Goal: Transaction & Acquisition: Purchase product/service

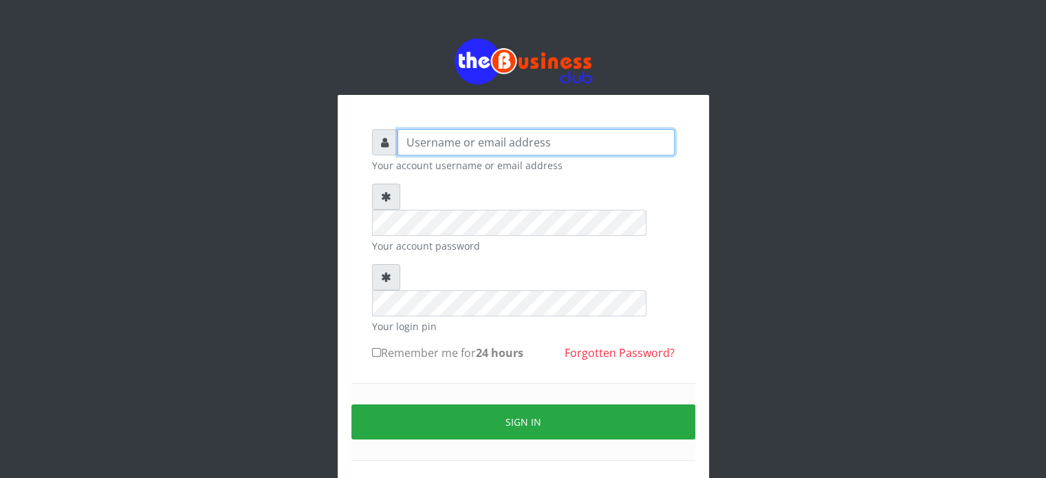
click at [501, 137] on input "text" at bounding box center [535, 142] width 277 height 26
type input "[MEDICAL_DATA]"
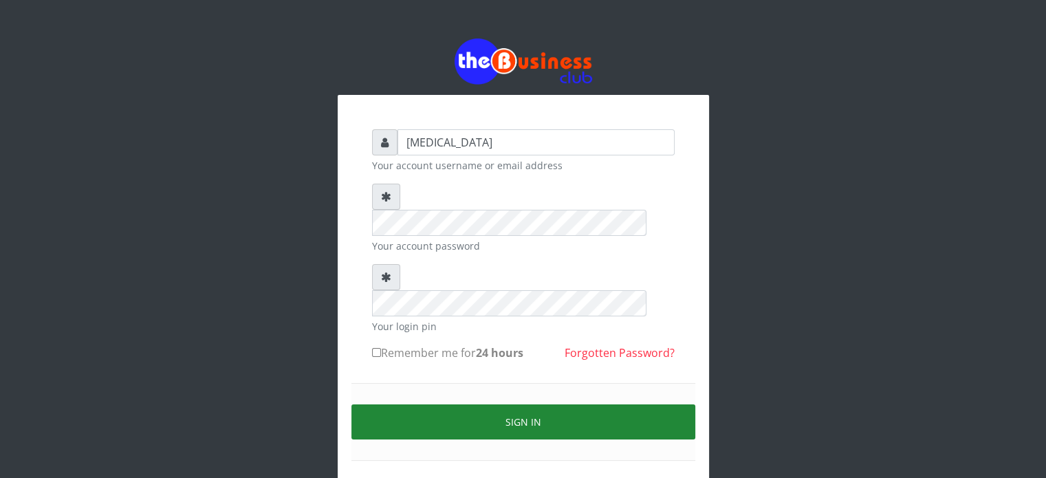
click at [497, 404] on button "Sign in" at bounding box center [523, 421] width 344 height 35
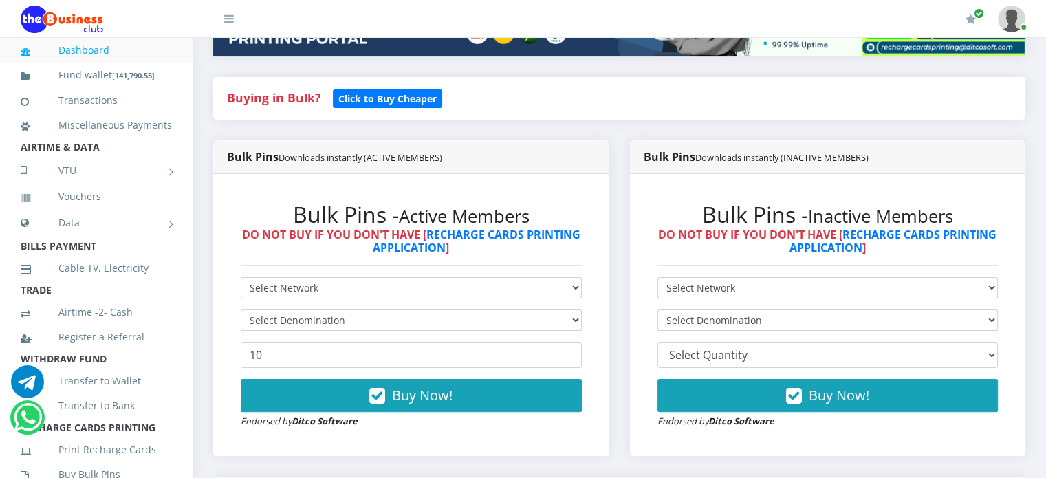
scroll to position [261, 0]
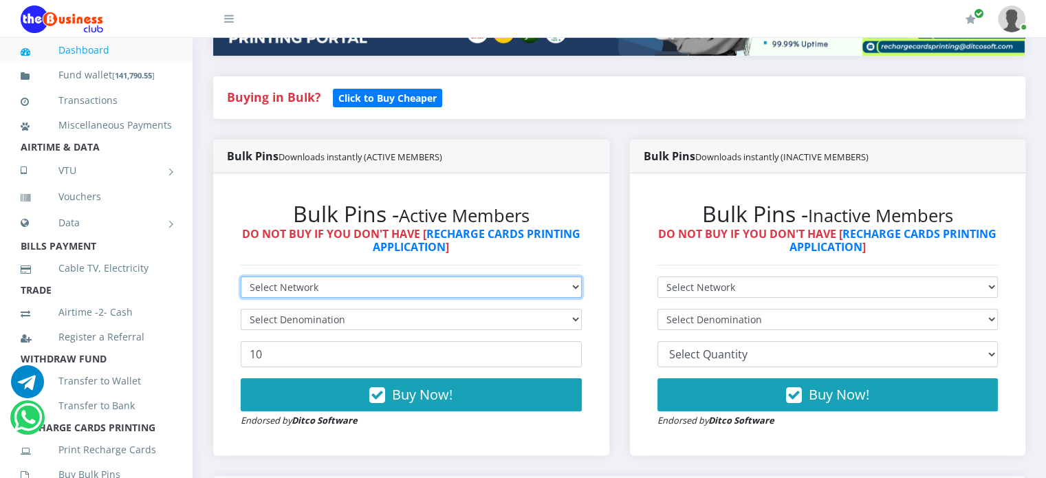
click at [452, 298] on select "Select Network MTN Globacom 9Mobile Airtel" at bounding box center [411, 286] width 341 height 21
select select "Airtel"
click at [241, 292] on select "Select Network MTN Globacom 9Mobile Airtel" at bounding box center [411, 286] width 341 height 21
click at [363, 298] on select "Select Network MTN Globacom 9Mobile Airtel" at bounding box center [411, 286] width 341 height 21
select select "Glo"
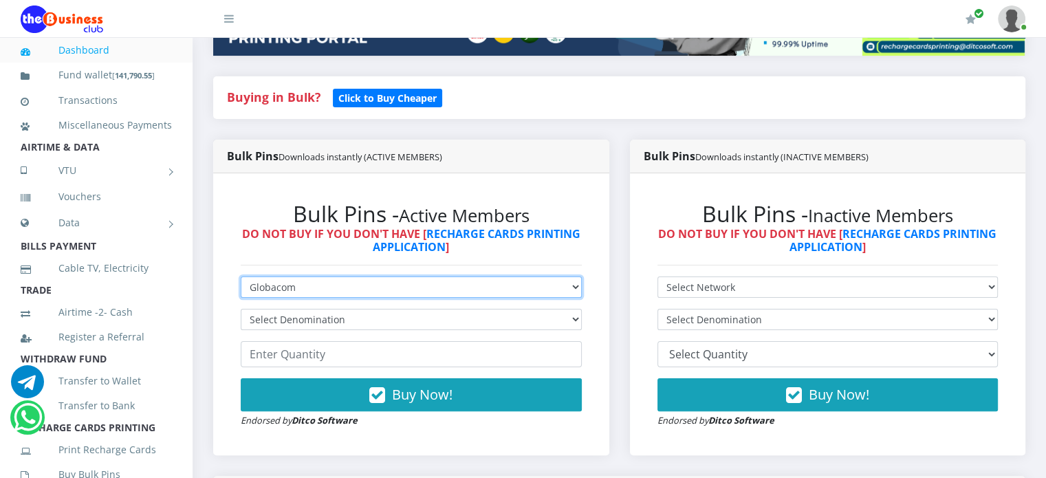
click at [241, 292] on select "Select Network MTN Globacom 9Mobile Airtel" at bounding box center [411, 286] width 341 height 21
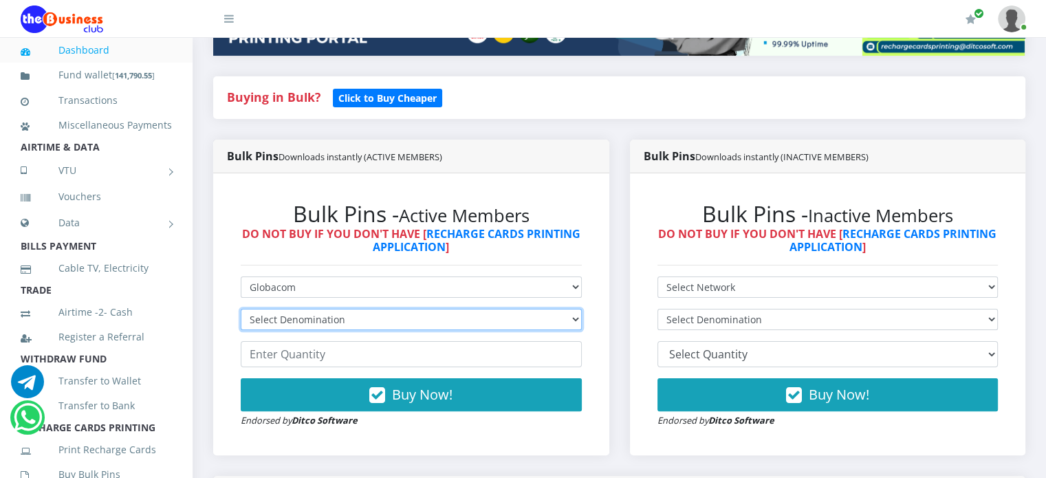
click at [328, 330] on select "Select Denomination Glo NGN100 - ₦96.55 Glo NGN200 - ₦193.10 Glo NGN500 - ₦482.…" at bounding box center [411, 319] width 341 height 21
select select "96.55-100"
click at [241, 324] on select "Select Denomination Glo NGN100 - ₦96.55 Glo NGN200 - ₦193.10 Glo NGN500 - ₦482.…" at bounding box center [411, 319] width 341 height 21
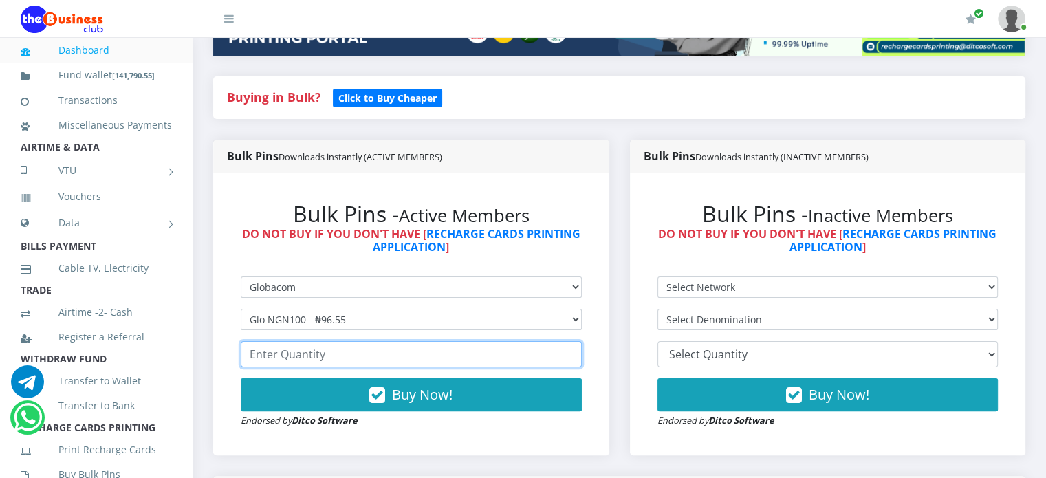
click at [327, 367] on input "number" at bounding box center [411, 354] width 341 height 26
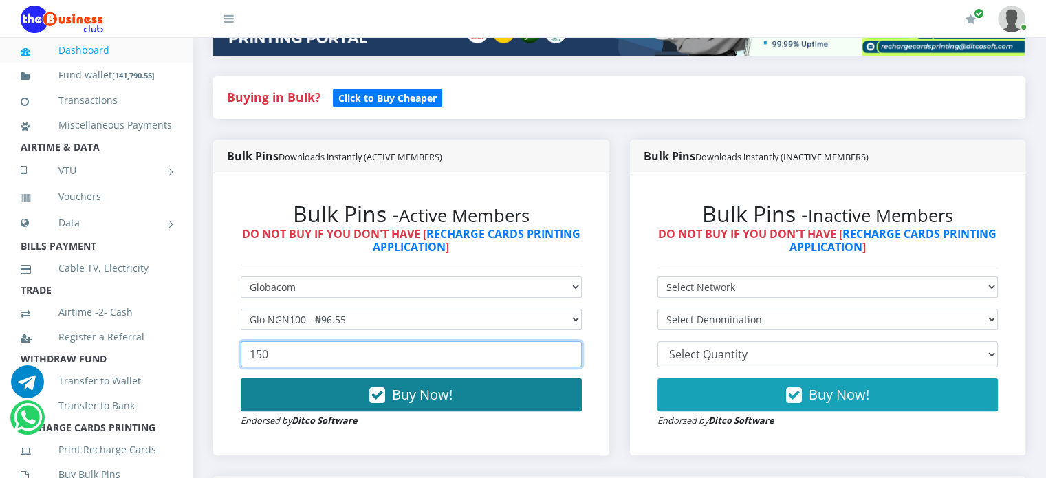
type input "150"
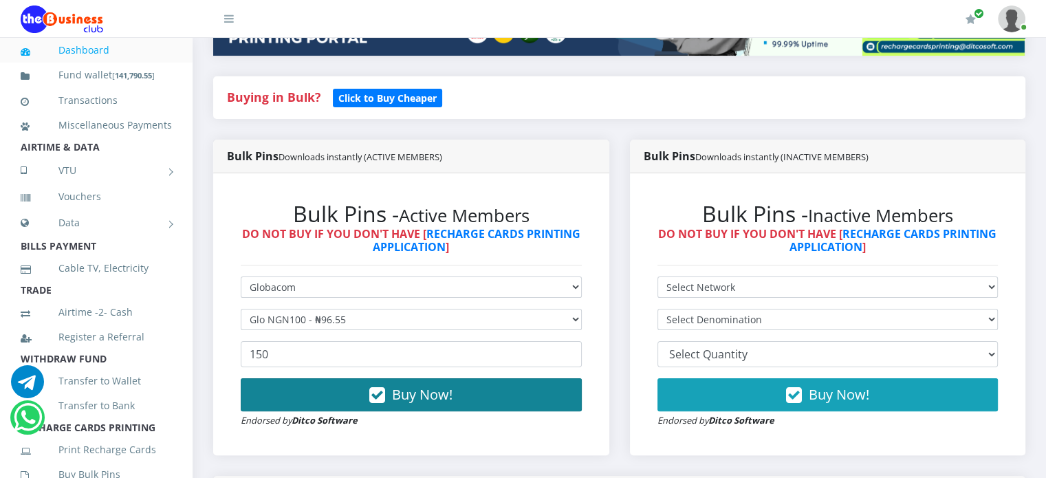
click at [380, 402] on icon "button" at bounding box center [377, 395] width 16 height 14
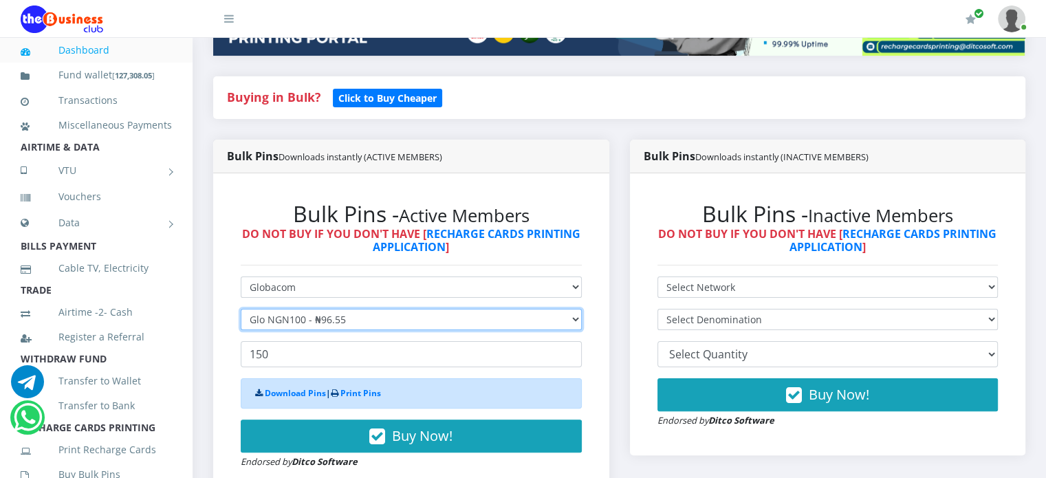
click at [348, 330] on select "Select Denomination Glo NGN100 - ₦96.55 Glo NGN200 - ₦193.10 Glo NGN500 - ₦482.…" at bounding box center [411, 319] width 341 height 21
select select "193.1-200"
click at [241, 324] on select "Select Denomination Glo NGN100 - ₦96.55 Glo NGN200 - ₦193.10 Glo NGN500 - ₦482.…" at bounding box center [411, 319] width 341 height 21
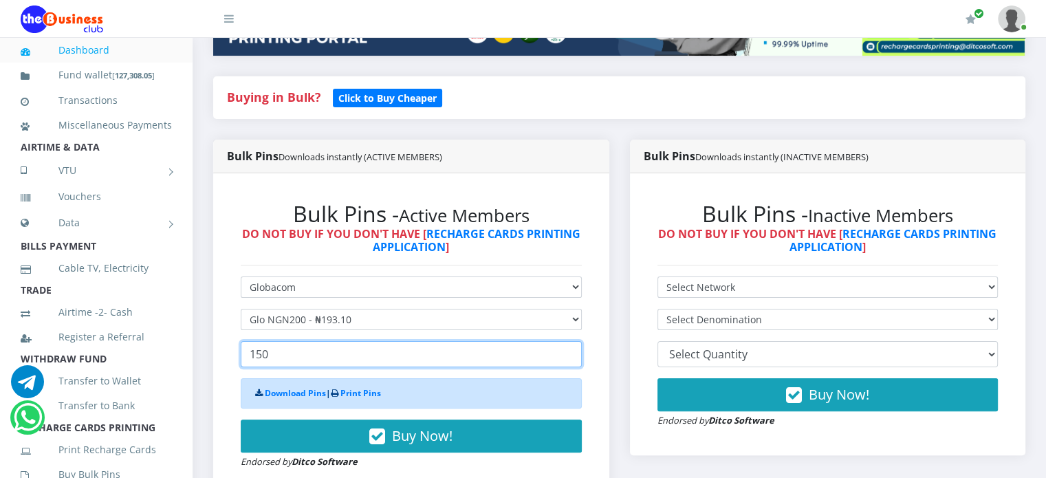
click at [305, 366] on input "150" at bounding box center [411, 354] width 341 height 26
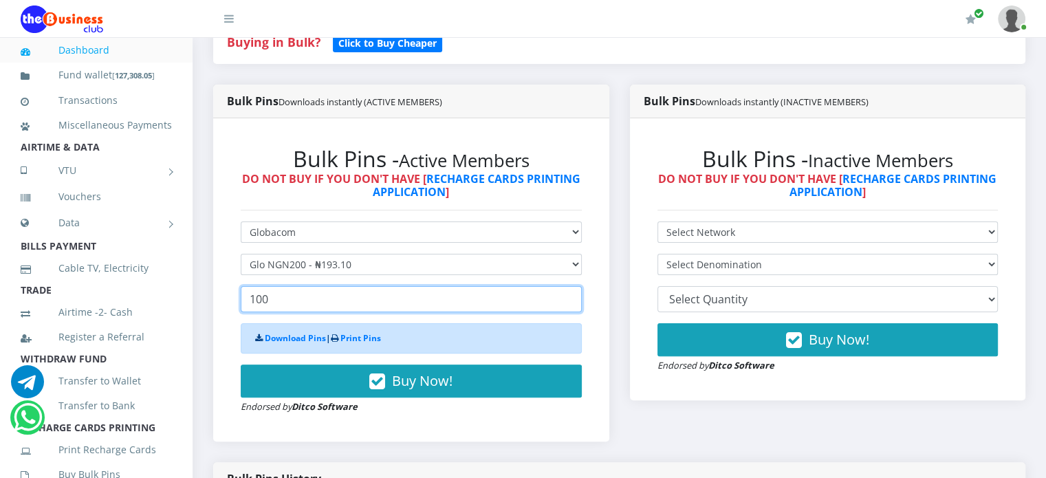
scroll to position [330, 0]
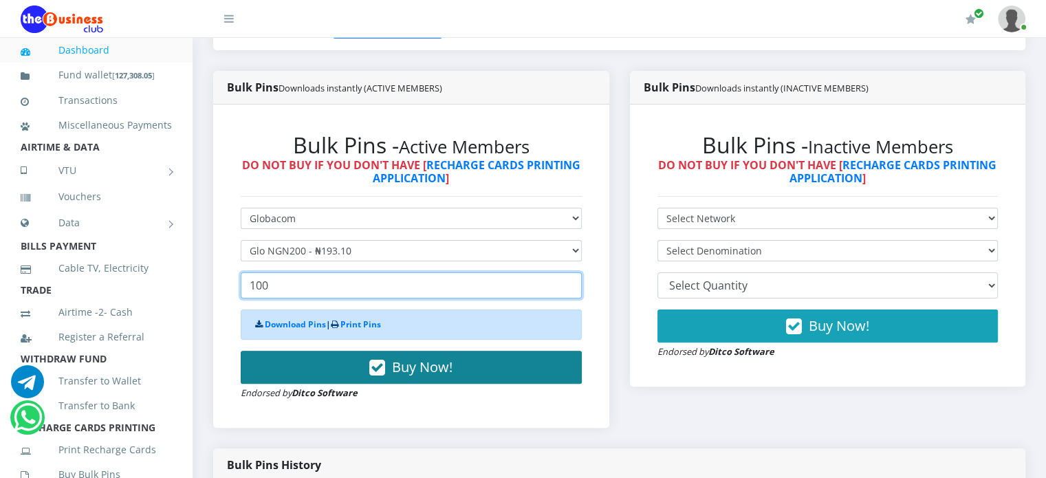
type input "100"
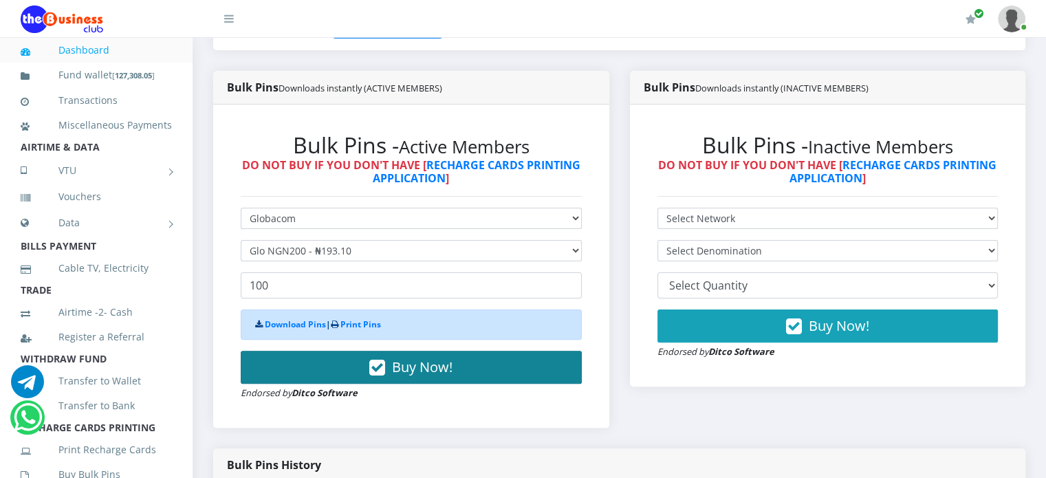
click at [370, 375] on icon "button" at bounding box center [377, 368] width 16 height 14
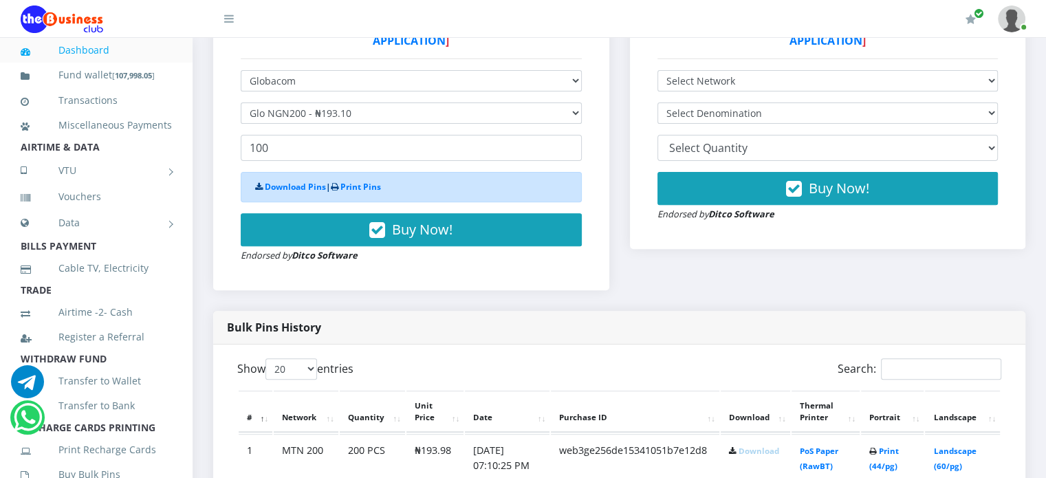
scroll to position [503, 0]
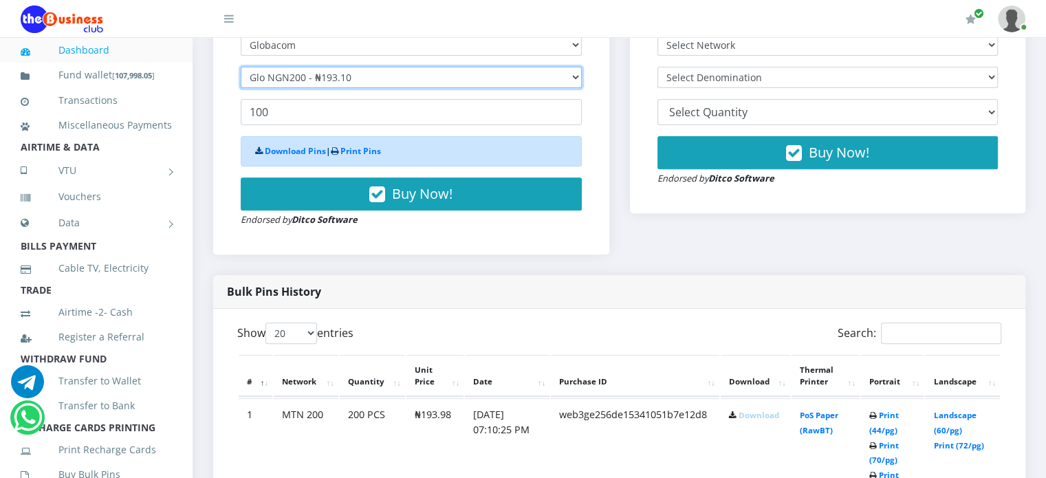
click at [289, 88] on select "Select Denomination Glo NGN100 - ₦96.55 Glo NGN200 - ₦193.10 Glo NGN500 - ₦482.…" at bounding box center [411, 77] width 341 height 21
select select "482.75-500"
click at [241, 81] on select "Select Denomination Glo NGN100 - ₦96.55 Glo NGN200 - ₦193.10 Glo NGN500 - ₦482.…" at bounding box center [411, 77] width 341 height 21
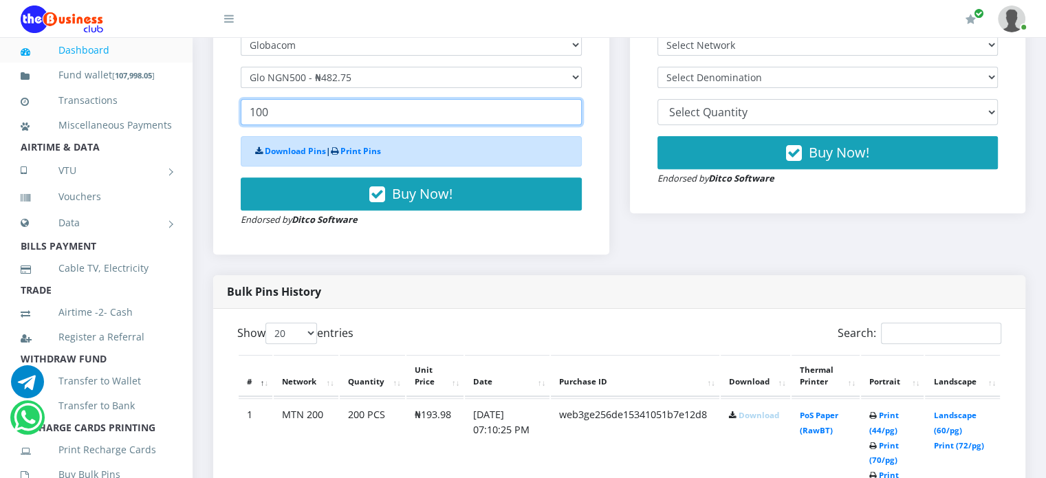
drag, startPoint x: 283, startPoint y: 133, endPoint x: 218, endPoint y: 126, distance: 65.7
click at [218, 126] on div "Bulk Pins - Active Members DO NOT BUY IF YOU DON'T HAVE [ RECHARGE CARDS PRINTI…" at bounding box center [411, 92] width 396 height 323
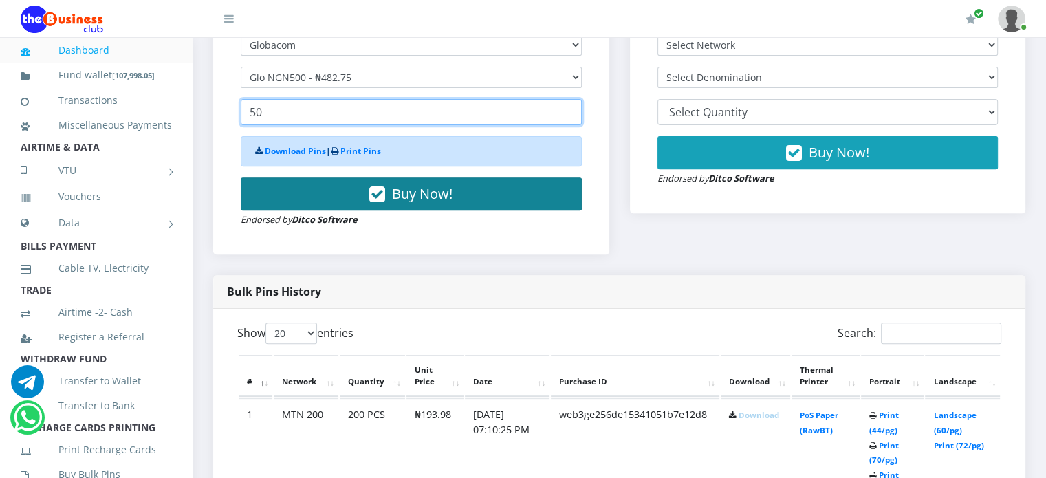
type input "50"
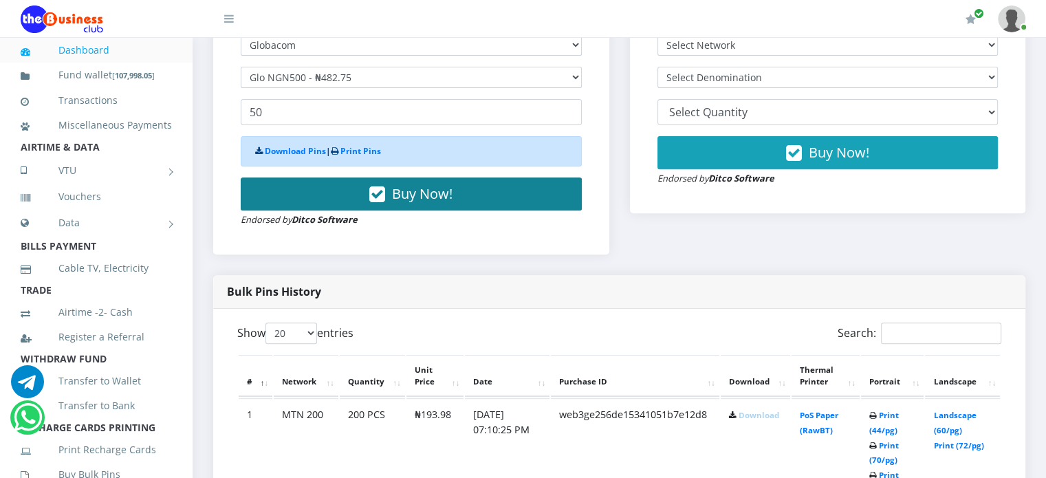
click at [329, 208] on button "Buy Now!" at bounding box center [411, 193] width 341 height 33
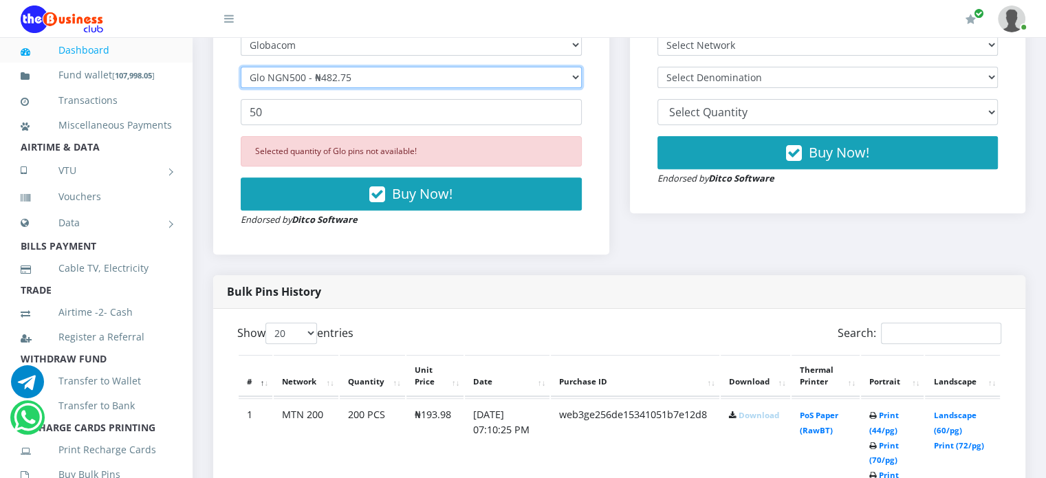
click at [334, 87] on select "Select Denomination Glo NGN100 - ₦96.55 Glo NGN200 - ₦193.10 Glo NGN500 - ₦482.…" at bounding box center [411, 77] width 341 height 21
click at [320, 50] on select "Select Network MTN Globacom 9Mobile Airtel" at bounding box center [411, 44] width 341 height 21
select select "Airtel"
click at [241, 49] on select "Select Network MTN Globacom 9Mobile Airtel" at bounding box center [411, 44] width 341 height 21
click at [318, 87] on select "Select Denomination Airtel NGN100 - ₦96.38 Airtel NGN200 - ₦192.76 Airtel NGN50…" at bounding box center [411, 77] width 341 height 21
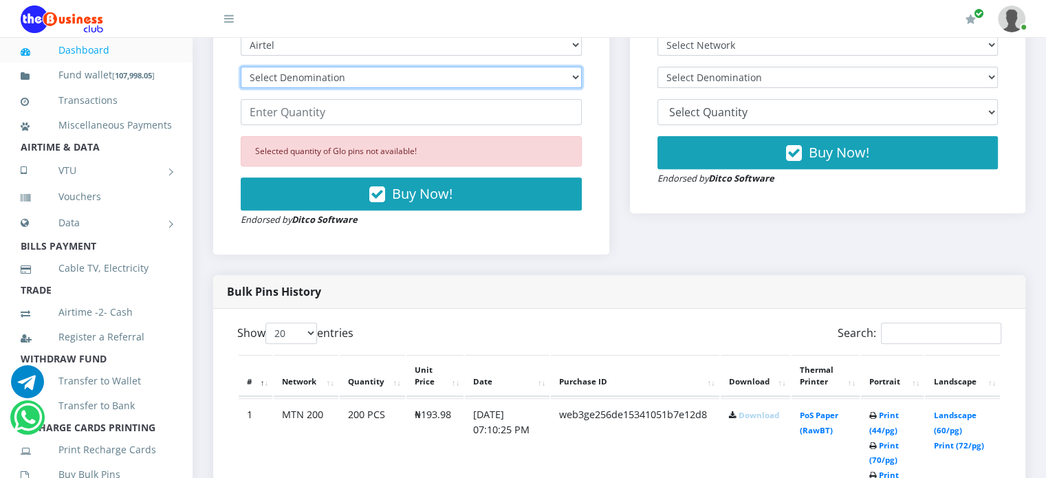
select select "481.9-500"
click at [241, 81] on select "Select Denomination Airtel NGN100 - ₦96.38 Airtel NGN200 - ₦192.76 Airtel NGN50…" at bounding box center [411, 77] width 341 height 21
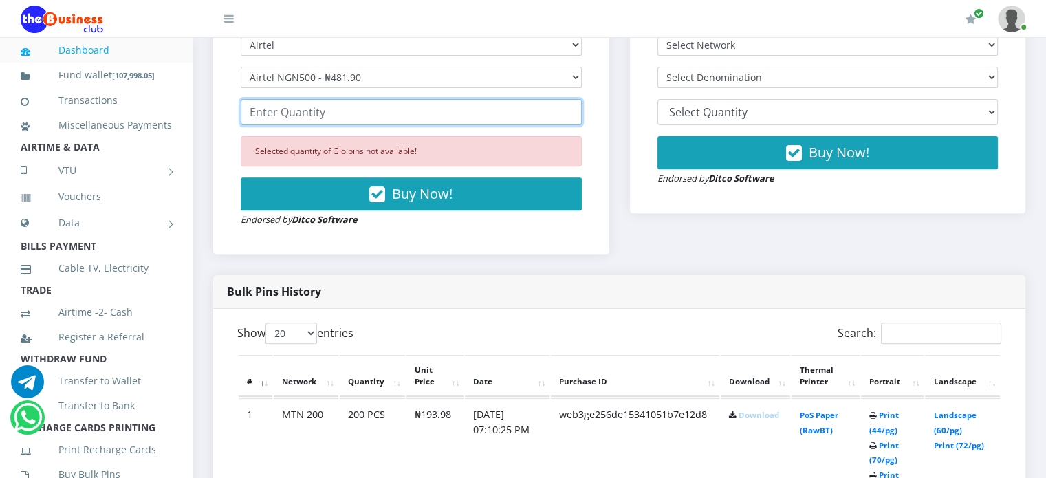
click at [314, 118] on input "number" at bounding box center [411, 112] width 341 height 26
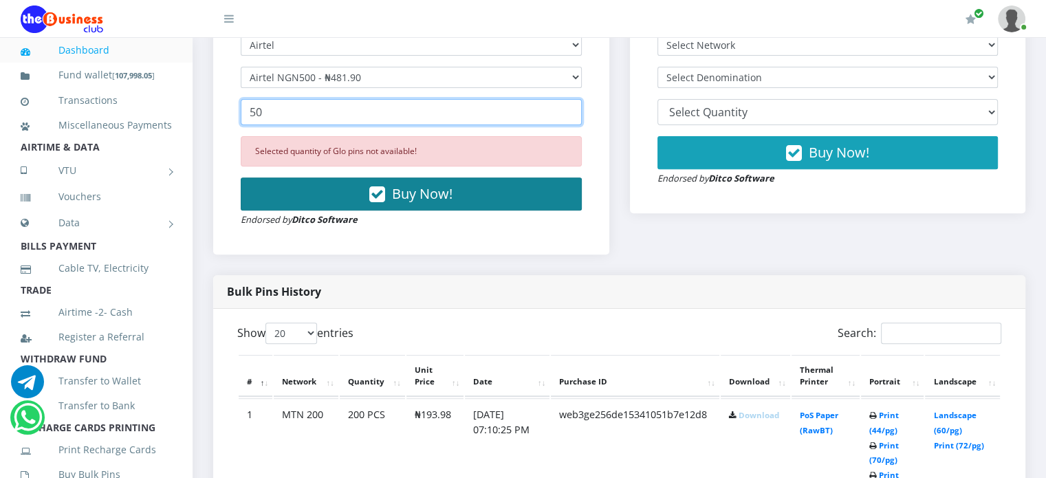
type input "50"
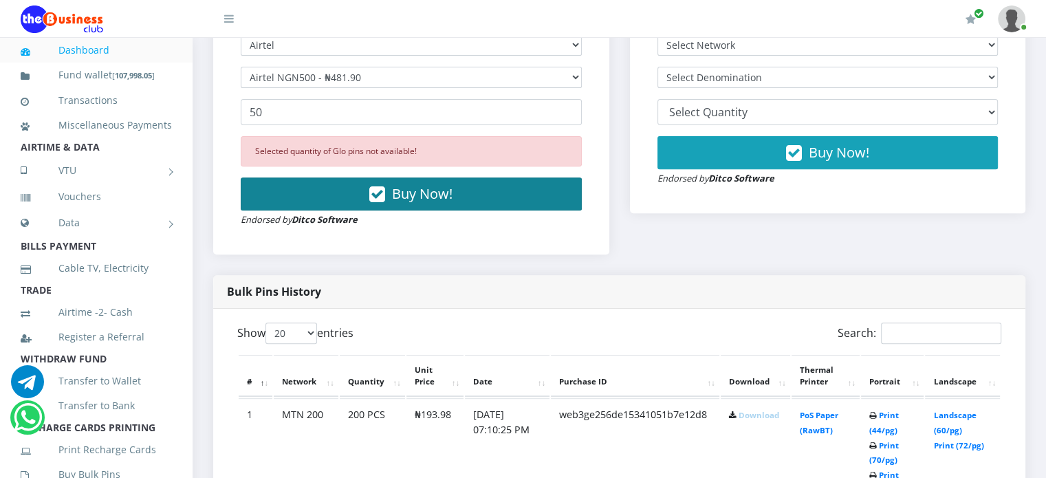
click at [412, 203] on span "Buy Now!" at bounding box center [422, 193] width 61 height 19
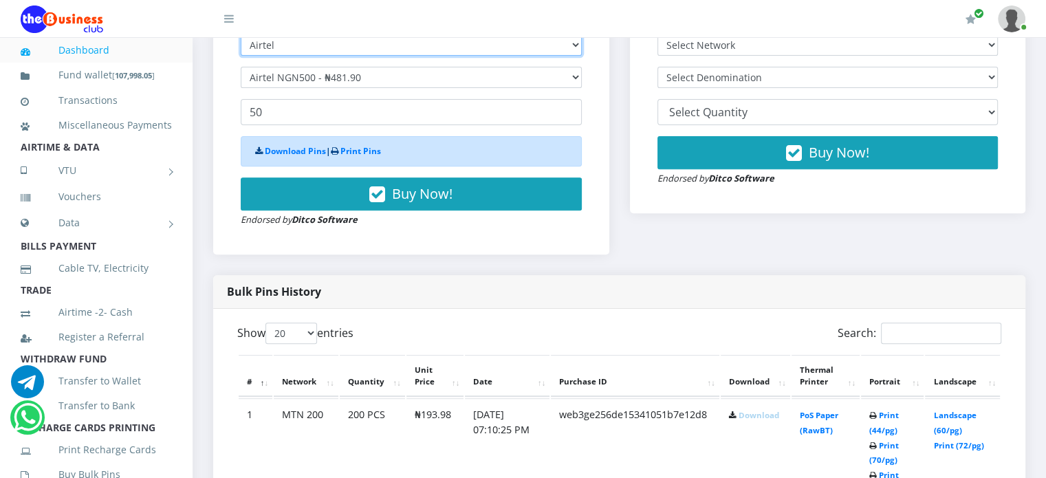
click at [360, 56] on select "Select Network MTN Globacom 9Mobile Airtel" at bounding box center [411, 44] width 341 height 21
select select "MTN"
click at [241, 49] on select "Select Network MTN Globacom 9Mobile Airtel" at bounding box center [411, 44] width 341 height 21
click at [316, 88] on select "Select Denomination MTN NGN100 - ₦96.99 MTN NGN200 - ₦193.98 MTN NGN400 - ₦387.…" at bounding box center [411, 77] width 341 height 21
select select "484.95-500"
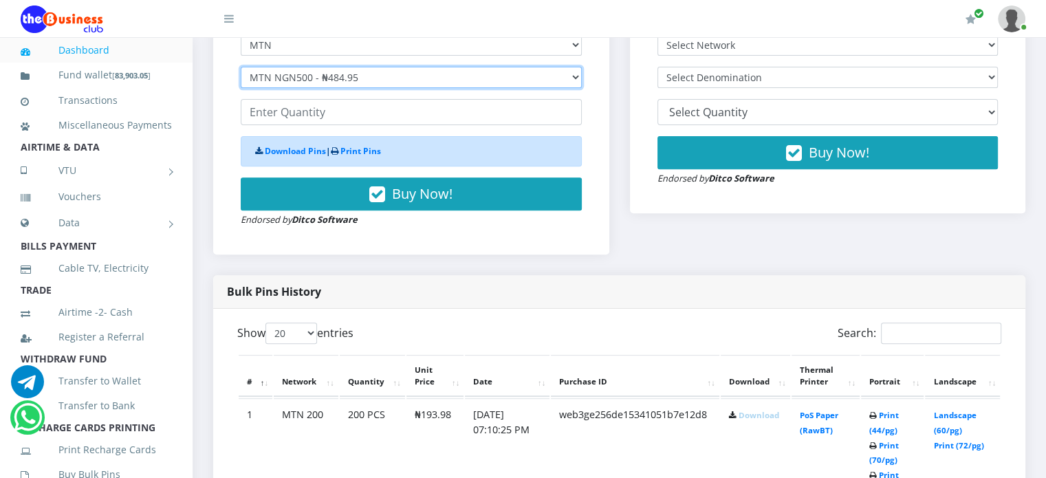
click at [241, 81] on select "Select Denomination MTN NGN100 - ₦96.99 MTN NGN200 - ₦193.98 MTN NGN400 - ₦387.…" at bounding box center [411, 77] width 341 height 21
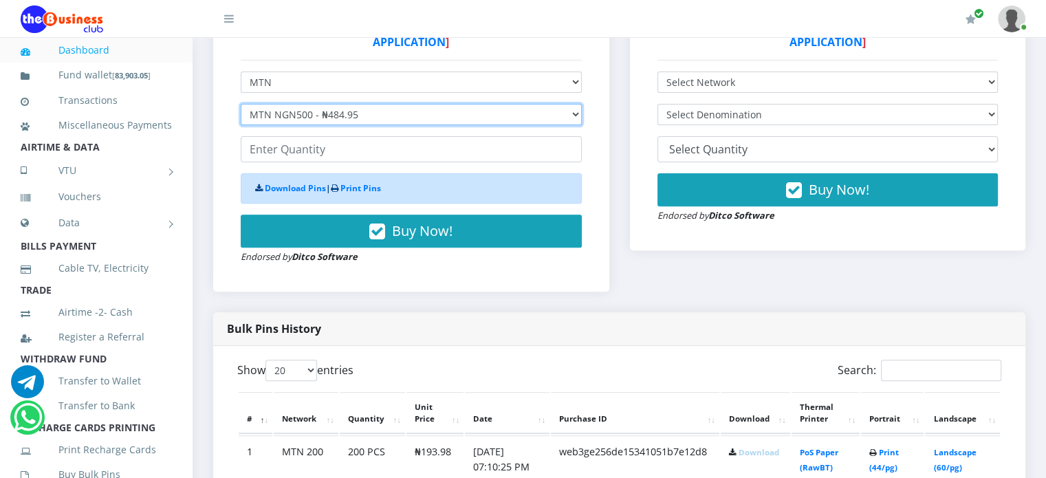
scroll to position [467, 0]
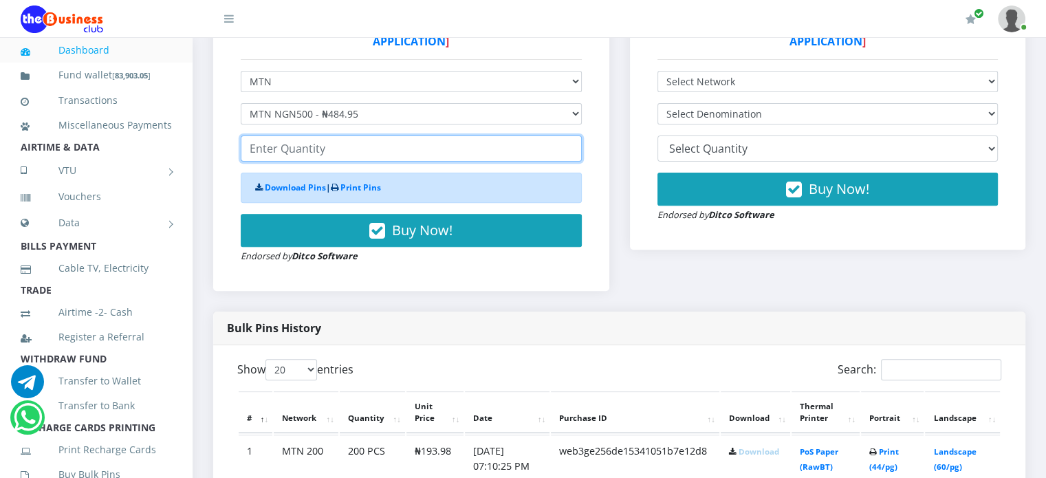
click at [324, 162] on input "number" at bounding box center [411, 148] width 341 height 26
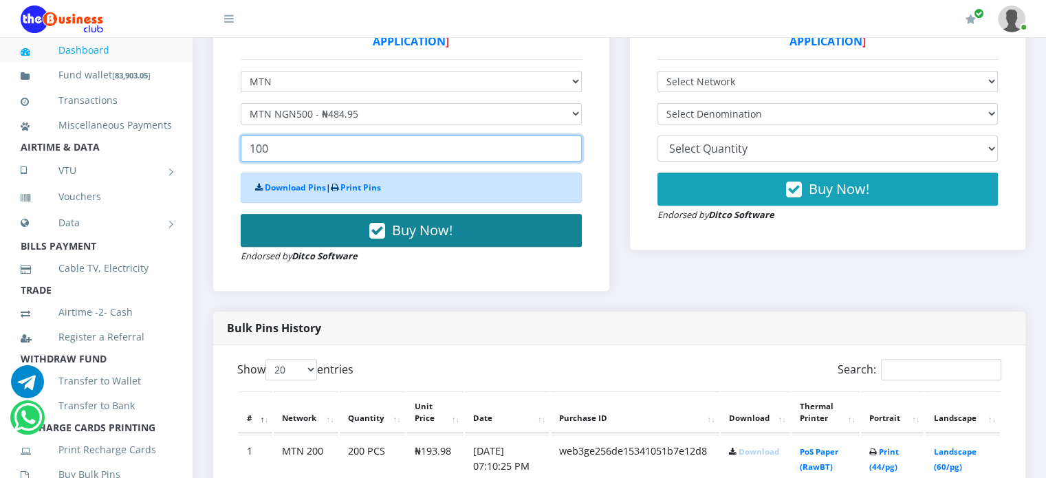
type input "100"
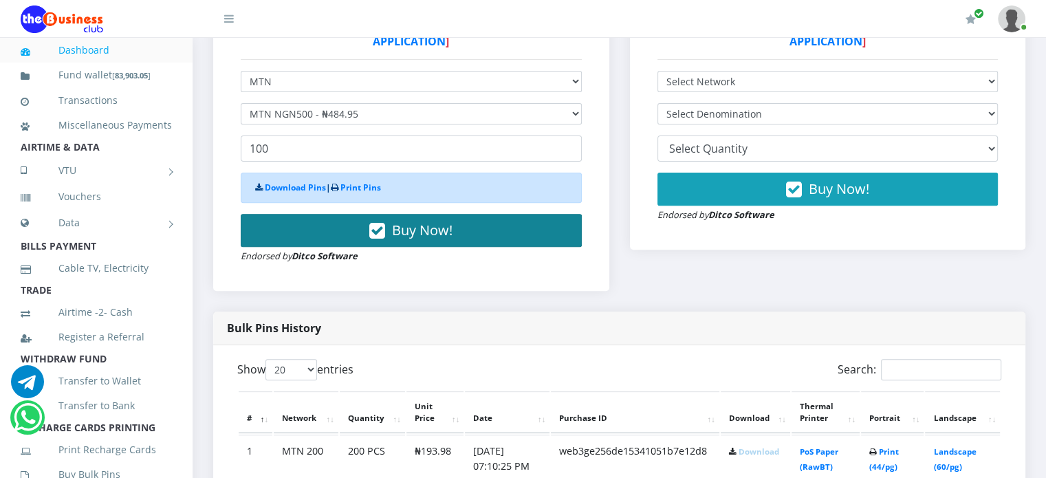
click at [380, 238] on icon "button" at bounding box center [377, 231] width 16 height 14
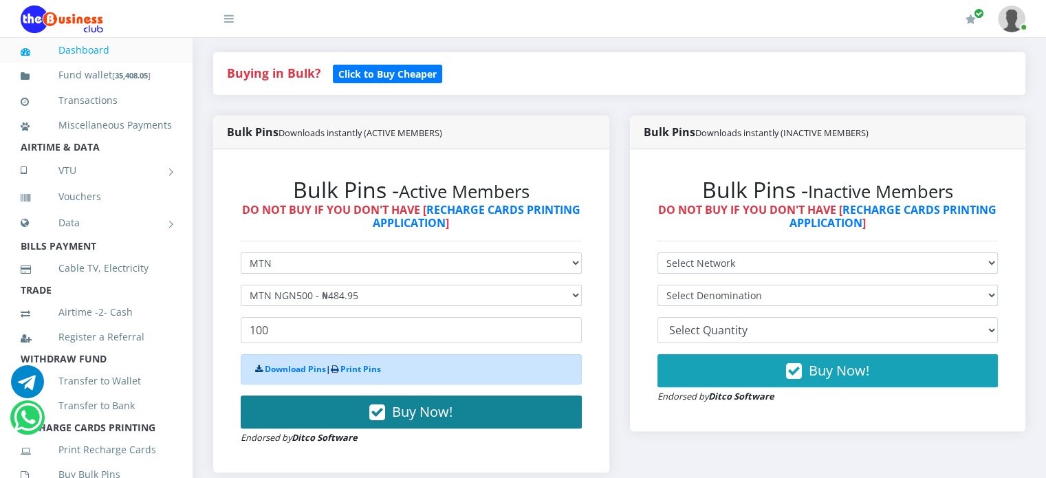
scroll to position [298, 0]
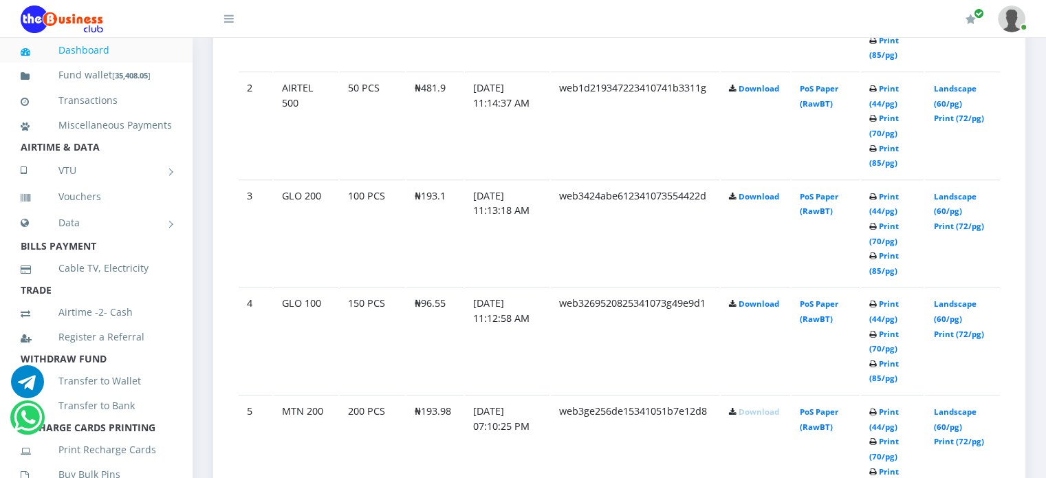
scroll to position [896, 0]
click at [756, 309] on link "Download" at bounding box center [758, 304] width 41 height 10
click at [754, 202] on link "Download" at bounding box center [758, 197] width 41 height 10
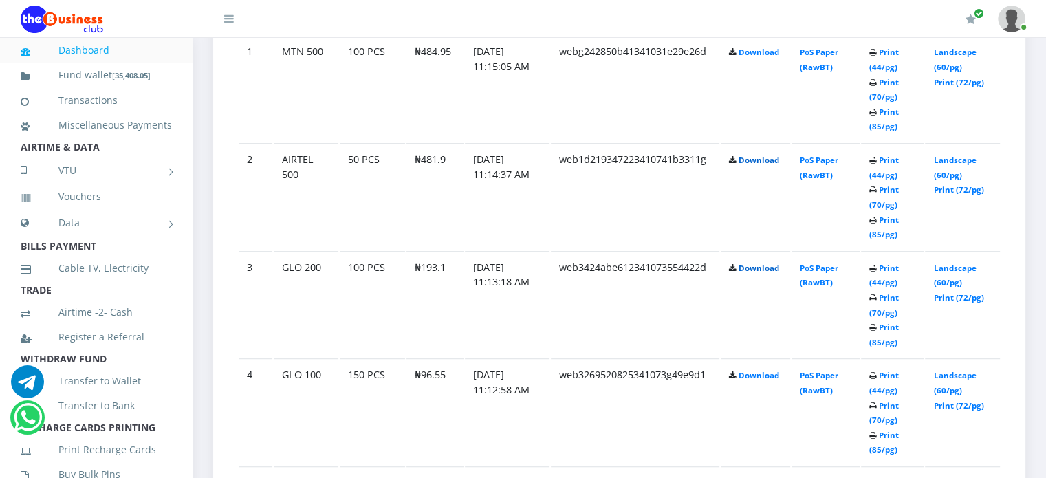
scroll to position [791, 0]
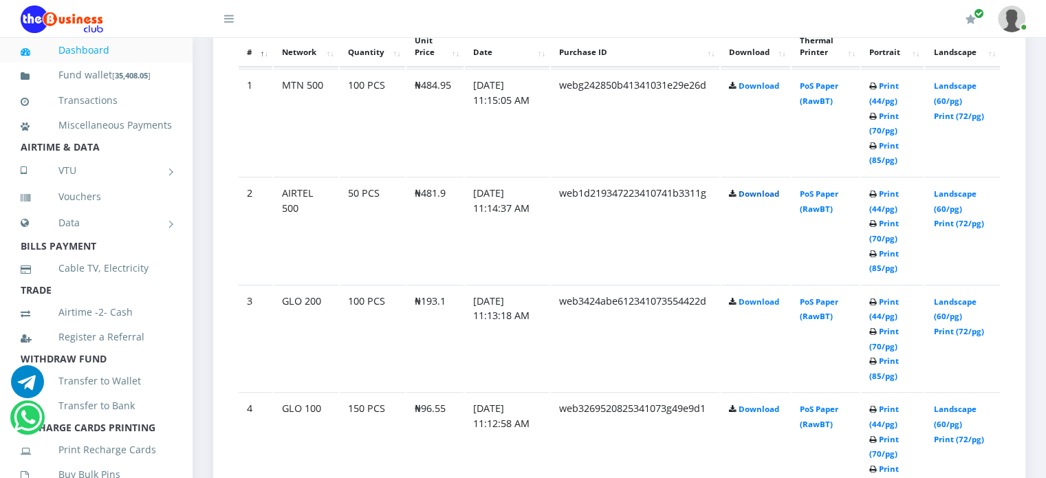
click at [761, 199] on link "Download" at bounding box center [758, 193] width 41 height 10
click at [756, 91] on link "Download" at bounding box center [758, 85] width 41 height 10
drag, startPoint x: 421, startPoint y: 102, endPoint x: 450, endPoint y: 105, distance: 29.7
click at [450, 105] on td "₦484.95" at bounding box center [434, 122] width 57 height 107
copy td "484.95"
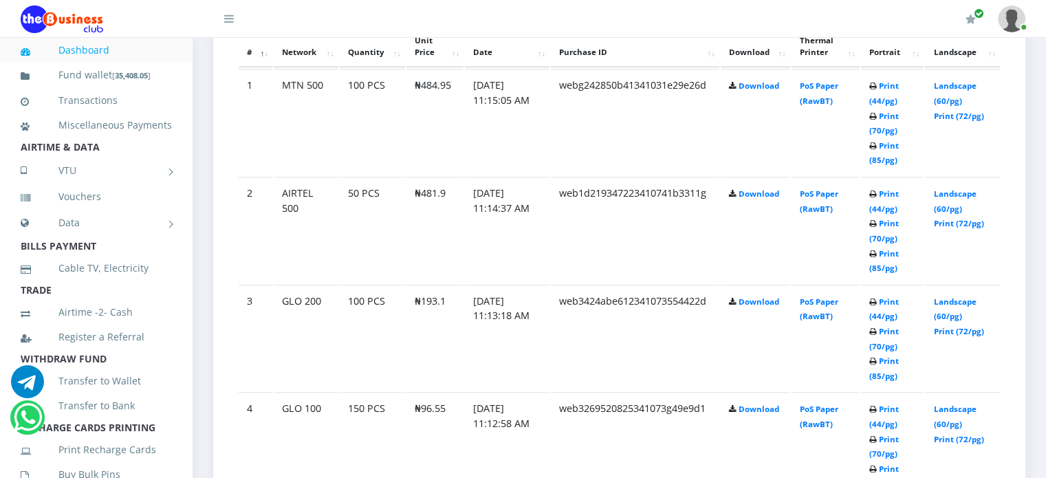
click at [422, 283] on td "₦96.55" at bounding box center [434, 230] width 57 height 107
drag, startPoint x: 419, startPoint y: 419, endPoint x: 444, endPoint y: 421, distance: 24.1
click at [444, 283] on td "₦96.55" at bounding box center [434, 230] width 57 height 107
copy td "96.55"
drag, startPoint x: 420, startPoint y: 311, endPoint x: 442, endPoint y: 316, distance: 22.7
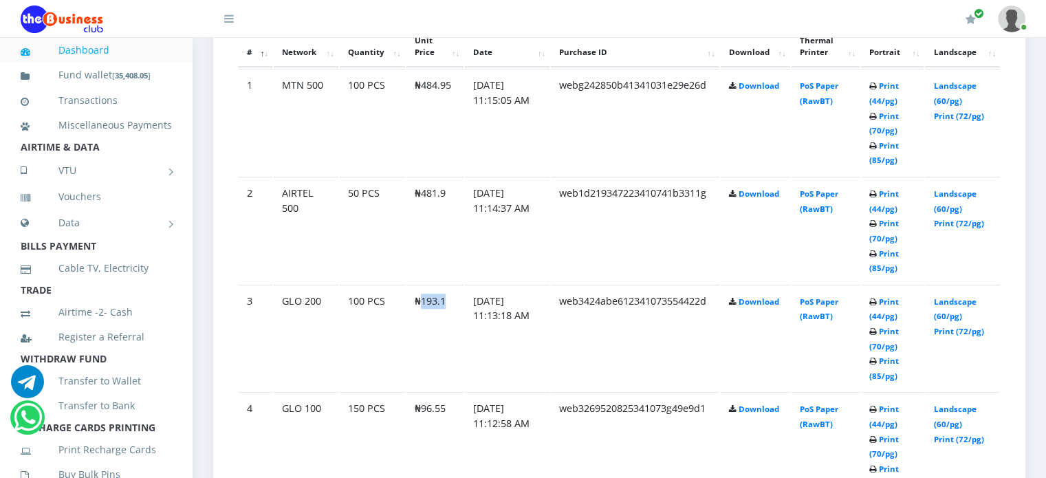
click at [442, 175] on td "₦193.1" at bounding box center [434, 122] width 57 height 107
copy td "193.1"
drag, startPoint x: 422, startPoint y: 207, endPoint x: 448, endPoint y: 207, distance: 26.1
click at [448, 207] on td "₦481.9" at bounding box center [434, 230] width 57 height 107
copy td "481.9"
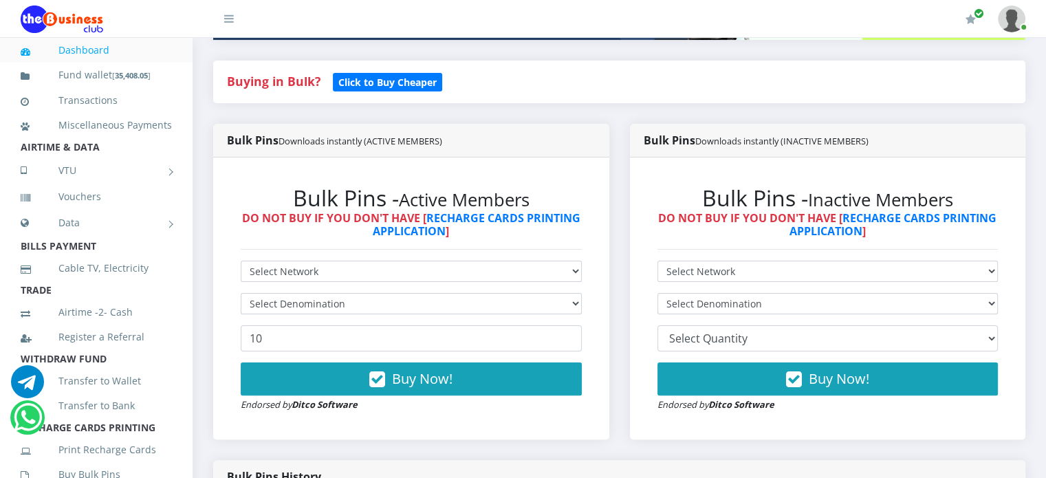
scroll to position [278, 0]
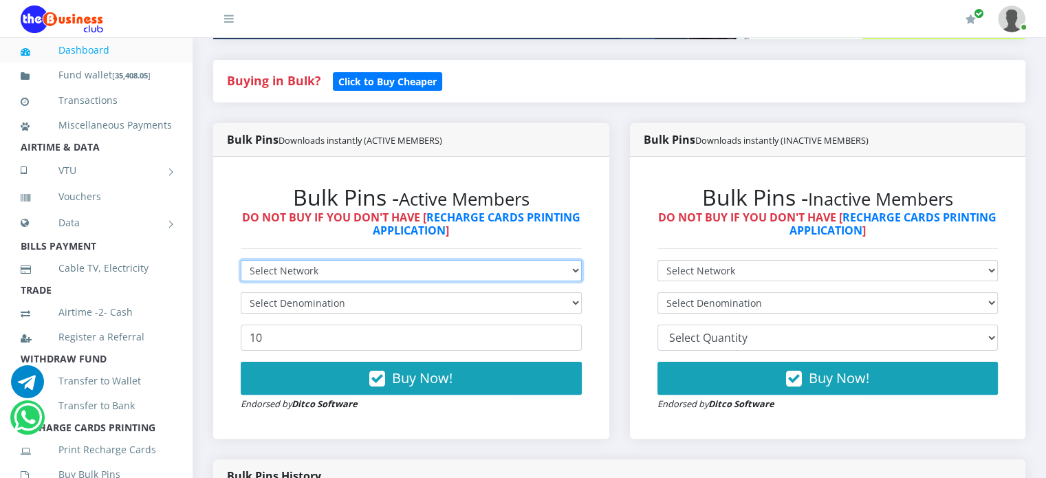
click at [354, 281] on select "Select Network MTN Globacom 9Mobile Airtel" at bounding box center [411, 270] width 341 height 21
select select "MTN"
click at [241, 275] on select "Select Network MTN Globacom 9Mobile Airtel" at bounding box center [411, 270] width 341 height 21
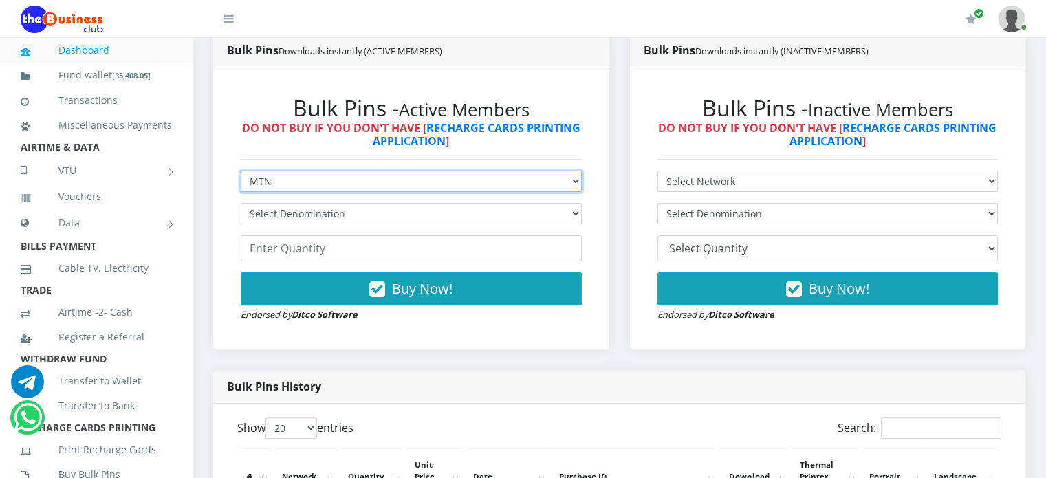
scroll to position [373, 0]
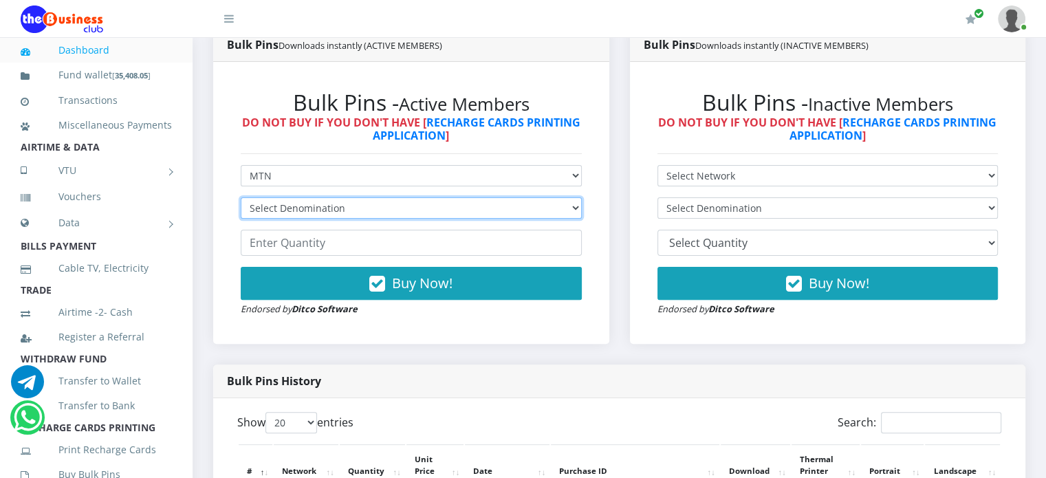
click at [305, 219] on select "Select Denomination MTN NGN100 - ₦96.99 MTN NGN200 - ₦193.98 MTN NGN400 - ₦387.…" at bounding box center [411, 207] width 341 height 21
select select "96.99-100"
click at [241, 212] on select "Select Denomination MTN NGN100 - ₦96.99 MTN NGN200 - ₦193.98 MTN NGN400 - ₦387.…" at bounding box center [411, 207] width 341 height 21
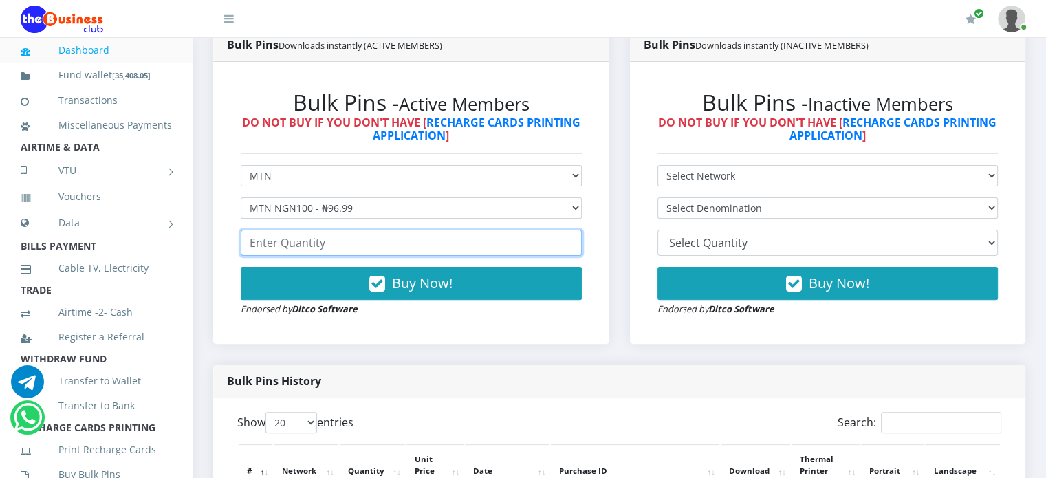
click at [330, 256] on input "number" at bounding box center [411, 243] width 341 height 26
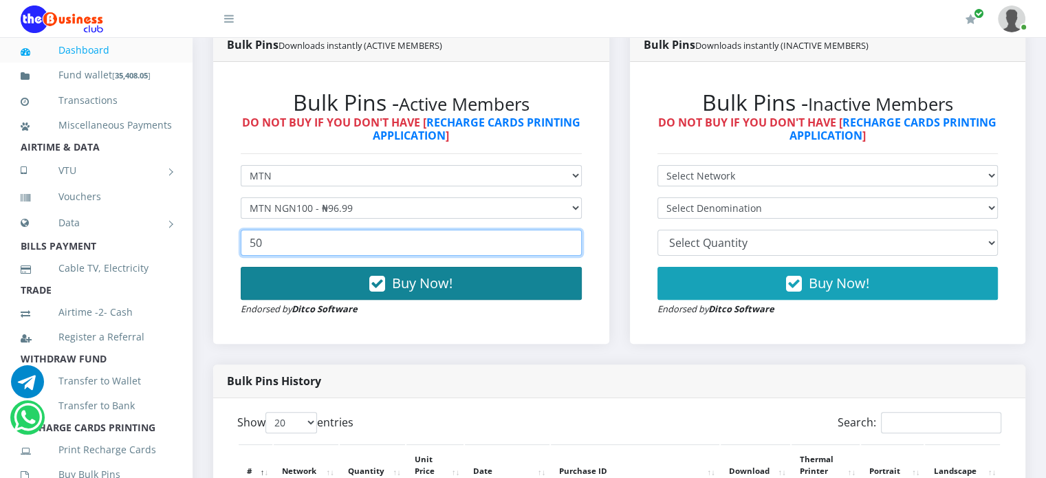
type input "50"
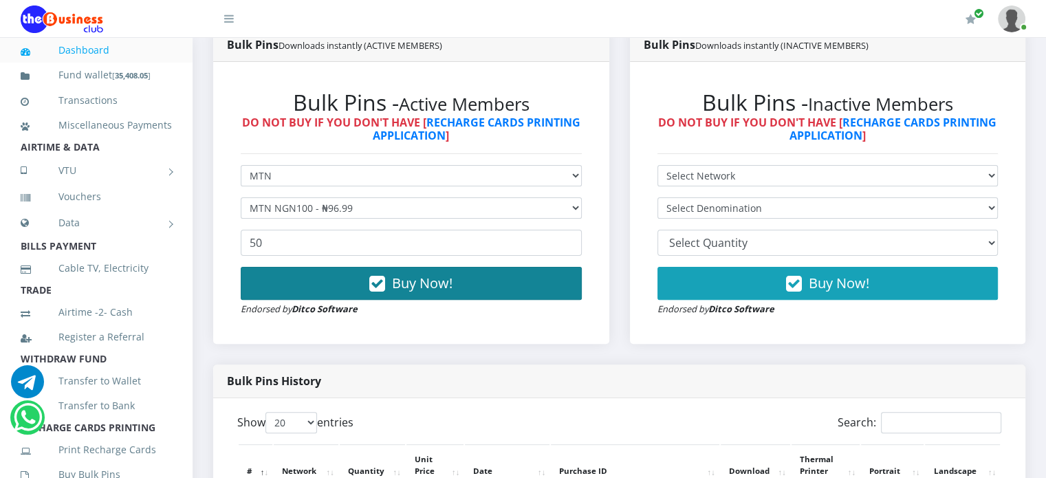
click at [332, 300] on button "Buy Now!" at bounding box center [411, 283] width 341 height 33
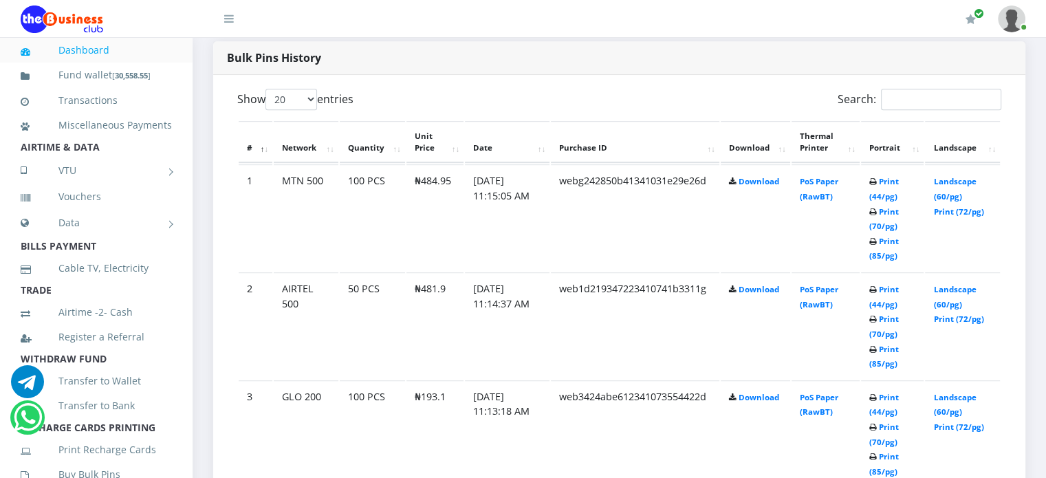
scroll to position [737, 0]
click at [759, 186] on link "Download" at bounding box center [758, 181] width 41 height 10
drag, startPoint x: 419, startPoint y: 192, endPoint x: 444, endPoint y: 190, distance: 24.8
click at [444, 190] on td "₦96.99" at bounding box center [434, 217] width 57 height 107
copy td "96.99"
